Goal: Register for event/course

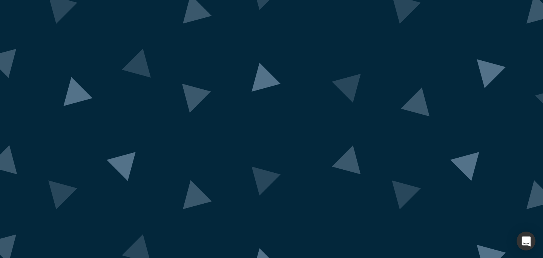
scroll to position [61, 0]
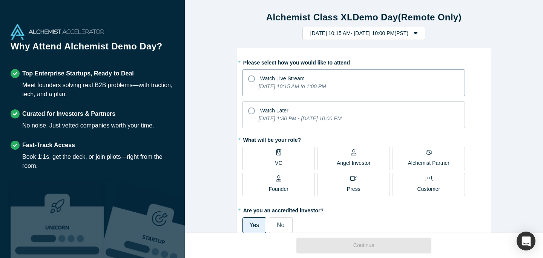
click at [251, 81] on icon at bounding box center [251, 78] width 7 height 7
click at [0, 0] on input "Watch Live Stream [DATE] 10:15 AM to 1:00 PM" at bounding box center [0, 0] width 0 height 0
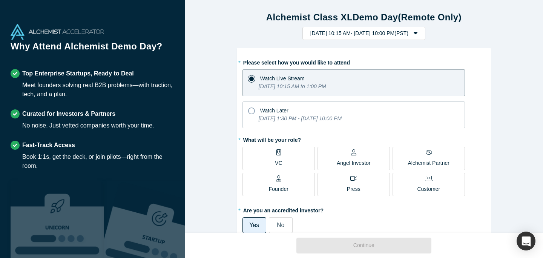
click at [347, 157] on div "Angel Investor" at bounding box center [354, 158] width 34 height 18
click at [0, 0] on input "Angel Investor" at bounding box center [0, 0] width 0 height 0
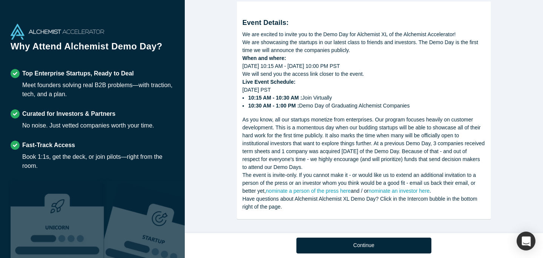
scroll to position [405, 0]
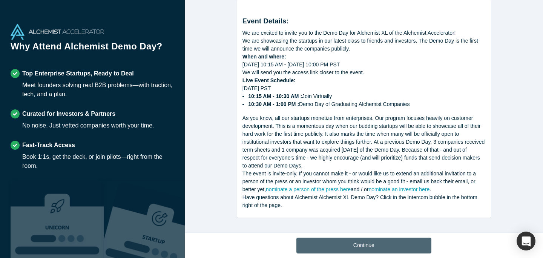
click at [365, 247] on button "Continue" at bounding box center [363, 246] width 135 height 16
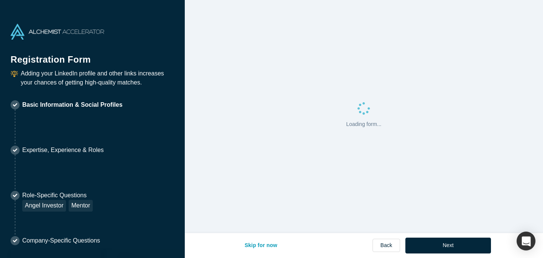
select select "US"
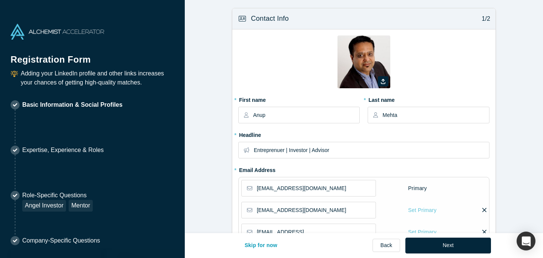
type input "[GEOGRAPHIC_DATA], [GEOGRAPHIC_DATA], [GEOGRAPHIC_DATA]"
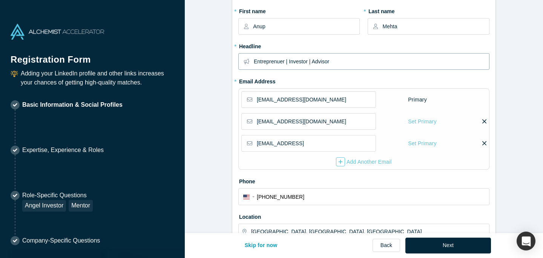
scroll to position [92, 0]
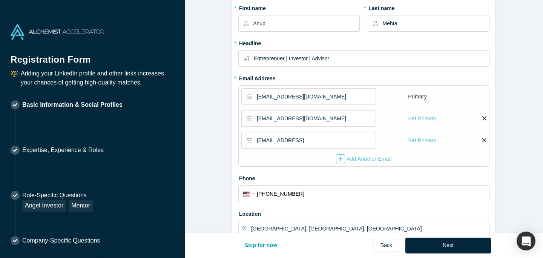
click at [482, 117] on label at bounding box center [483, 119] width 5 height 8
click at [0, 0] on input "checkbox" at bounding box center [0, 0] width 0 height 0
click at [443, 117] on span "Click “Save” to Confirm." at bounding box center [459, 119] width 56 height 8
click at [427, 118] on icon at bounding box center [428, 118] width 4 height 4
click at [0, 0] on input "checkbox" at bounding box center [0, 0] width 0 height 0
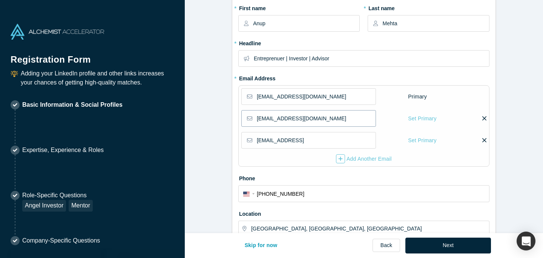
click at [311, 122] on input "[EMAIL_ADDRESS][DOMAIN_NAME]" at bounding box center [316, 118] width 118 height 16
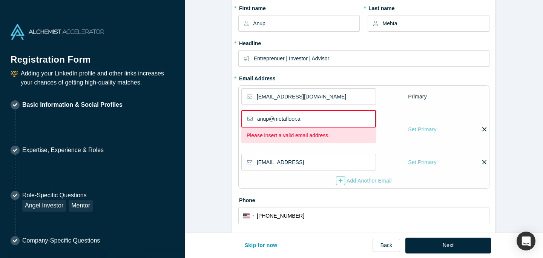
type input "[EMAIL_ADDRESS]"
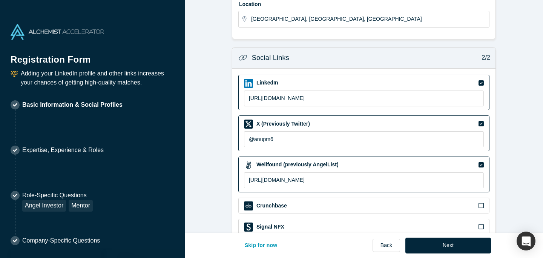
scroll to position [341, 0]
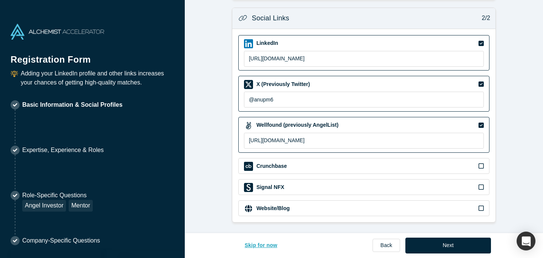
click at [261, 244] on button "Skip for now" at bounding box center [261, 246] width 49 height 16
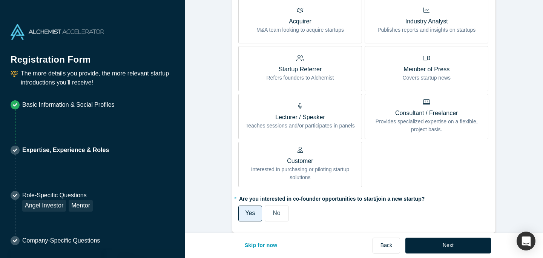
scroll to position [386, 0]
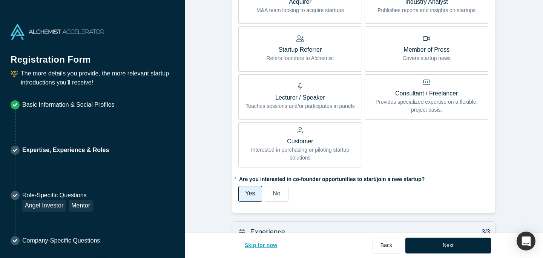
click at [261, 246] on button "Skip for now" at bounding box center [261, 246] width 49 height 16
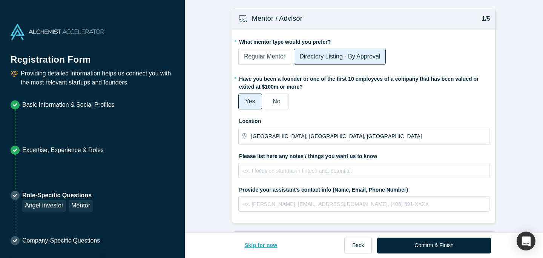
click at [261, 246] on button "Skip for now" at bounding box center [261, 246] width 49 height 16
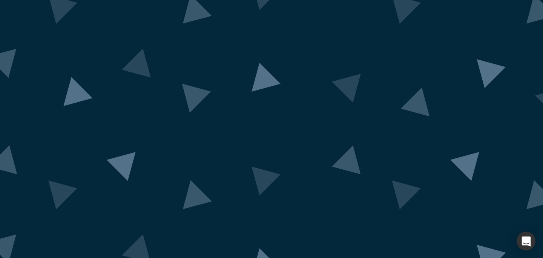
scroll to position [77, 0]
